Goal: Task Accomplishment & Management: Manage account settings

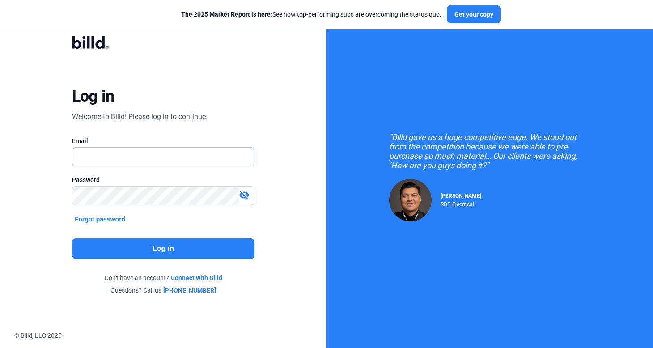
type input "[PERSON_NAME][EMAIL_ADDRESS][DOMAIN_NAME]"
click at [156, 252] on button "Log in" at bounding box center [163, 248] width 183 height 21
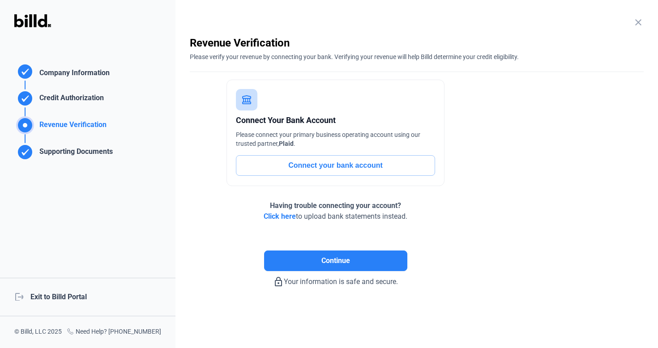
click at [85, 292] on div "logout Exit to Billd Portal" at bounding box center [87, 297] width 175 height 38
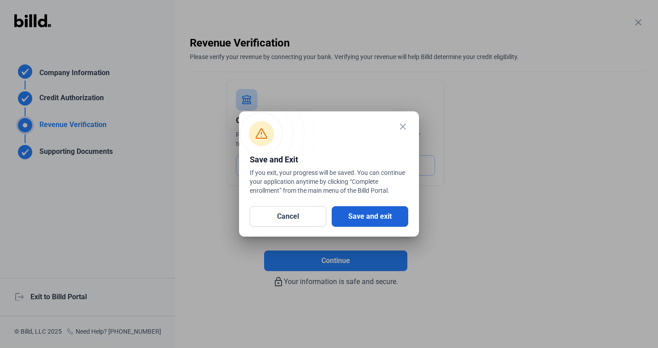
click at [348, 221] on button "Save and exit" at bounding box center [370, 216] width 77 height 21
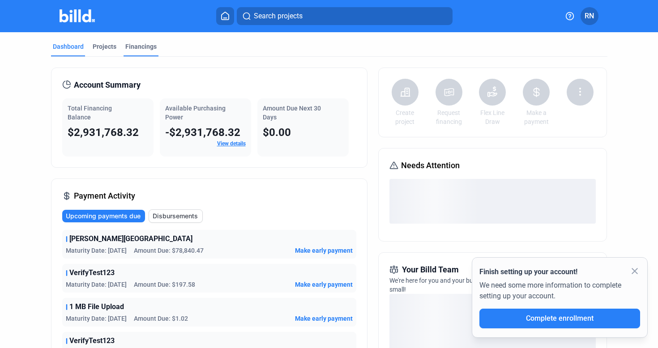
click at [132, 46] on div "Financings" at bounding box center [140, 46] width 31 height 9
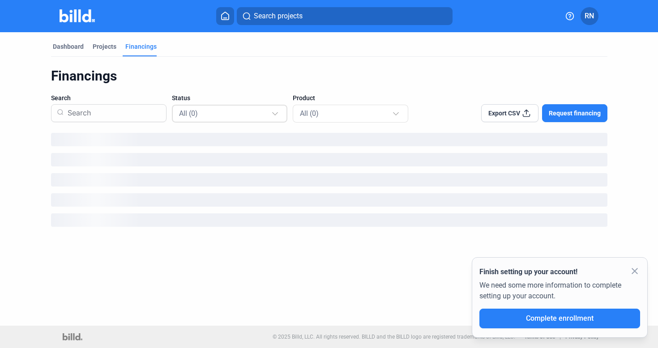
click at [264, 111] on div "All (0)" at bounding box center [225, 113] width 92 height 12
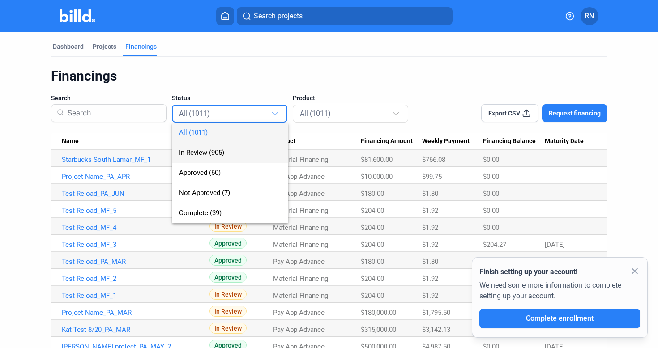
click at [255, 153] on span "In Review (905)" at bounding box center [230, 153] width 102 height 20
